Goal: Information Seeking & Learning: Learn about a topic

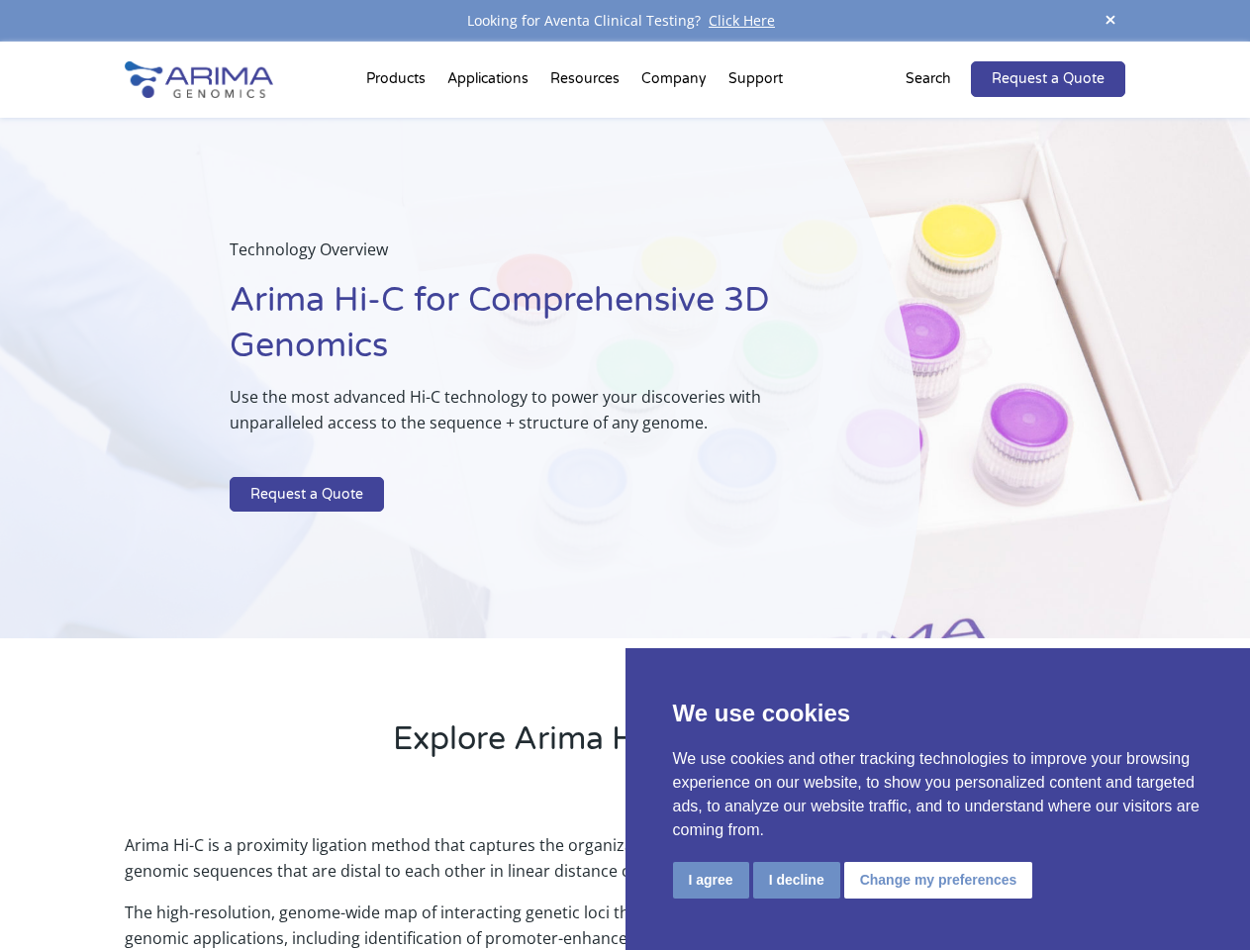
click at [625, 475] on p at bounding box center [525, 464] width 591 height 26
click at [711, 880] on button "I agree" at bounding box center [711, 880] width 76 height 37
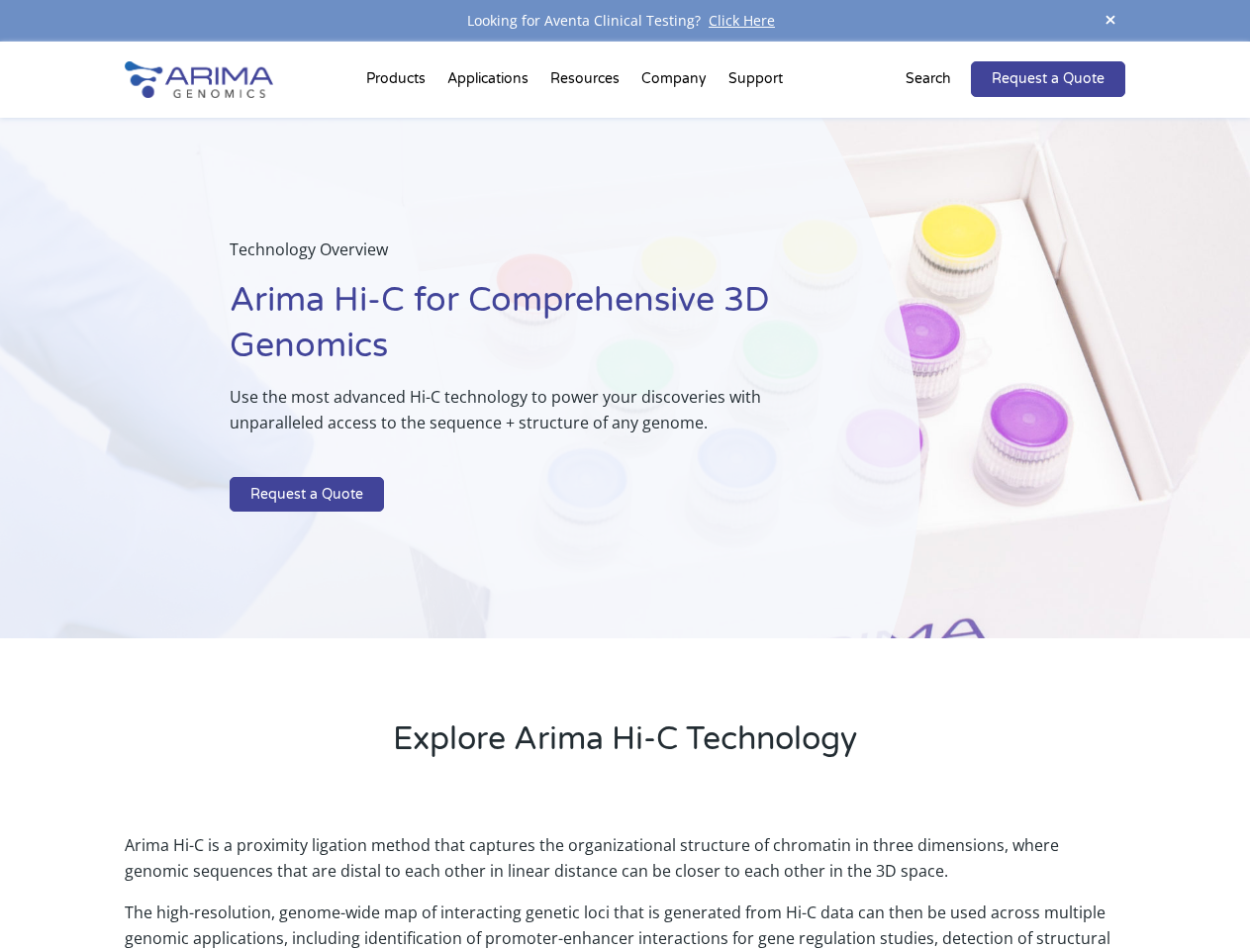
click at [796, 880] on p "Arima Hi-C is a proximity ligation method that captures the organizational stru…" at bounding box center [625, 865] width 1000 height 67
click at [935, 880] on p "Arima Hi-C is a proximity ligation method that captures the organizational stru…" at bounding box center [625, 865] width 1000 height 67
click at [1111, 21] on span at bounding box center [1111, 21] width 30 height 27
click at [625, 496] on div "Technology Overview Arima Hi-C for Comprehensive 3D Genomics Use the most advan…" at bounding box center [460, 379] width 921 height 522
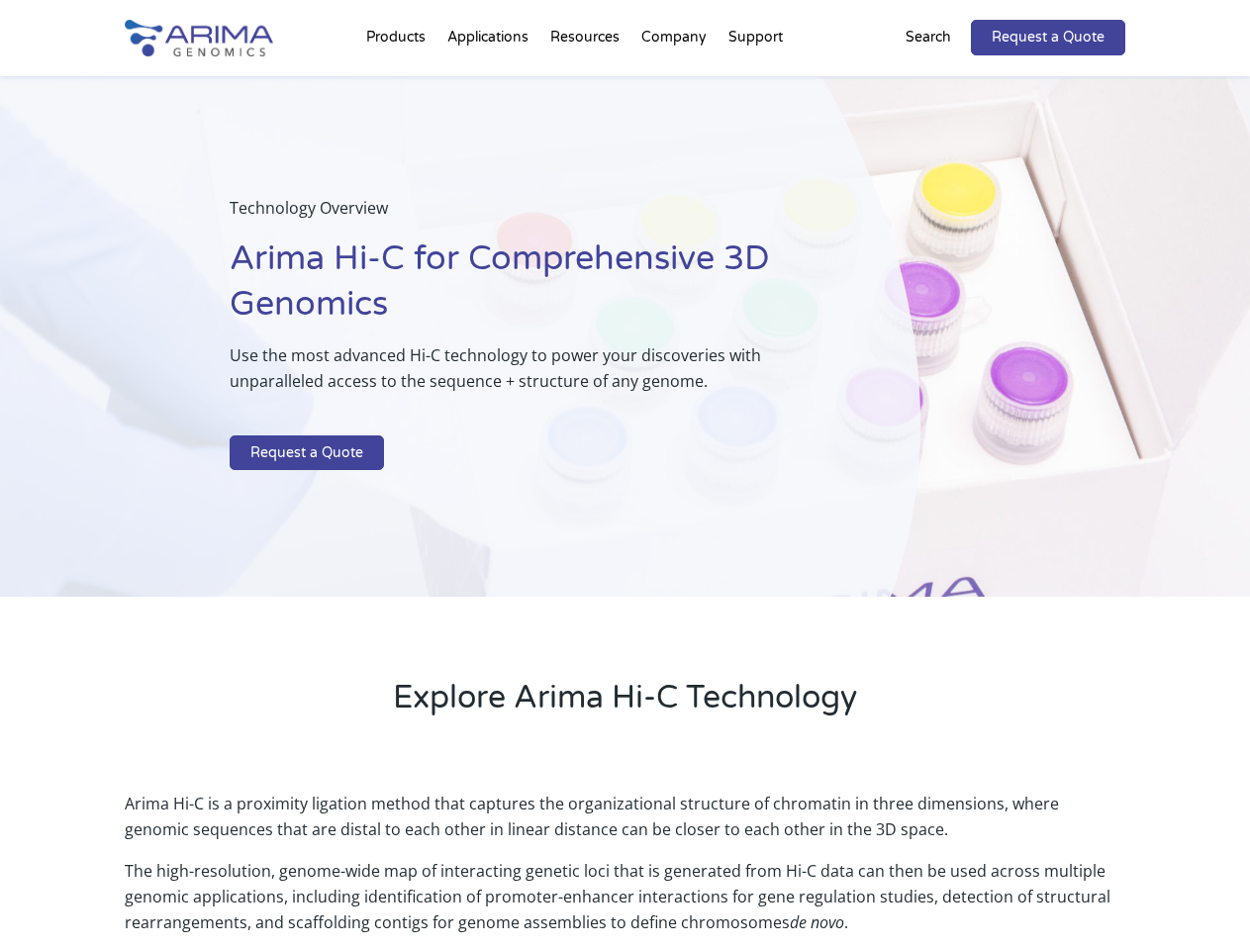
click at [399, 83] on div "Technology Overview Arima Hi-C for Comprehensive 3D Genomics Use the most advan…" at bounding box center [460, 337] width 921 height 522
click at [587, 83] on div "Technology Overview Arima Hi-C for Comprehensive 3D Genomics Use the most advan…" at bounding box center [460, 337] width 921 height 522
click at [675, 83] on div "Technology Overview Arima Hi-C for Comprehensive 3D Genomics Use the most advan…" at bounding box center [460, 337] width 921 height 522
click at [755, 83] on div "Technology Overview Arima Hi-C for Comprehensive 3D Genomics Use the most advan…" at bounding box center [460, 337] width 921 height 522
